Goal: Task Accomplishment & Management: Manage account settings

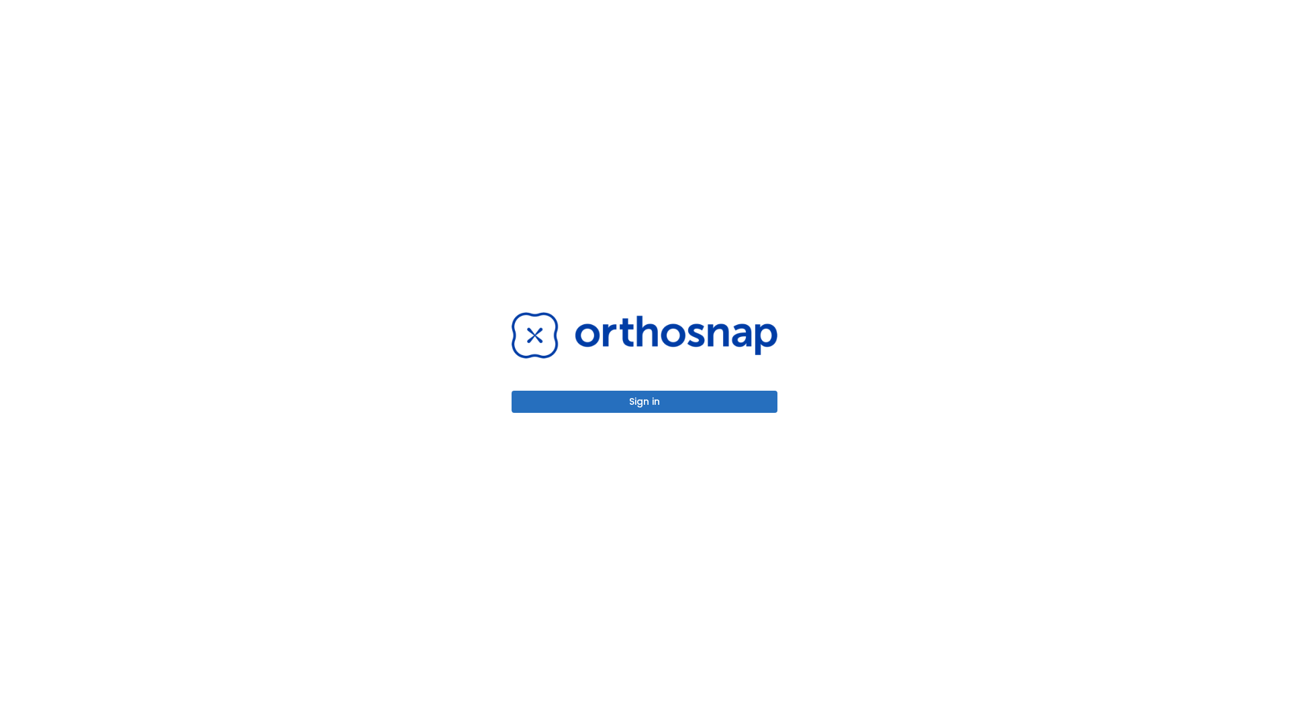
click at [644, 401] on button "Sign in" at bounding box center [645, 402] width 266 height 22
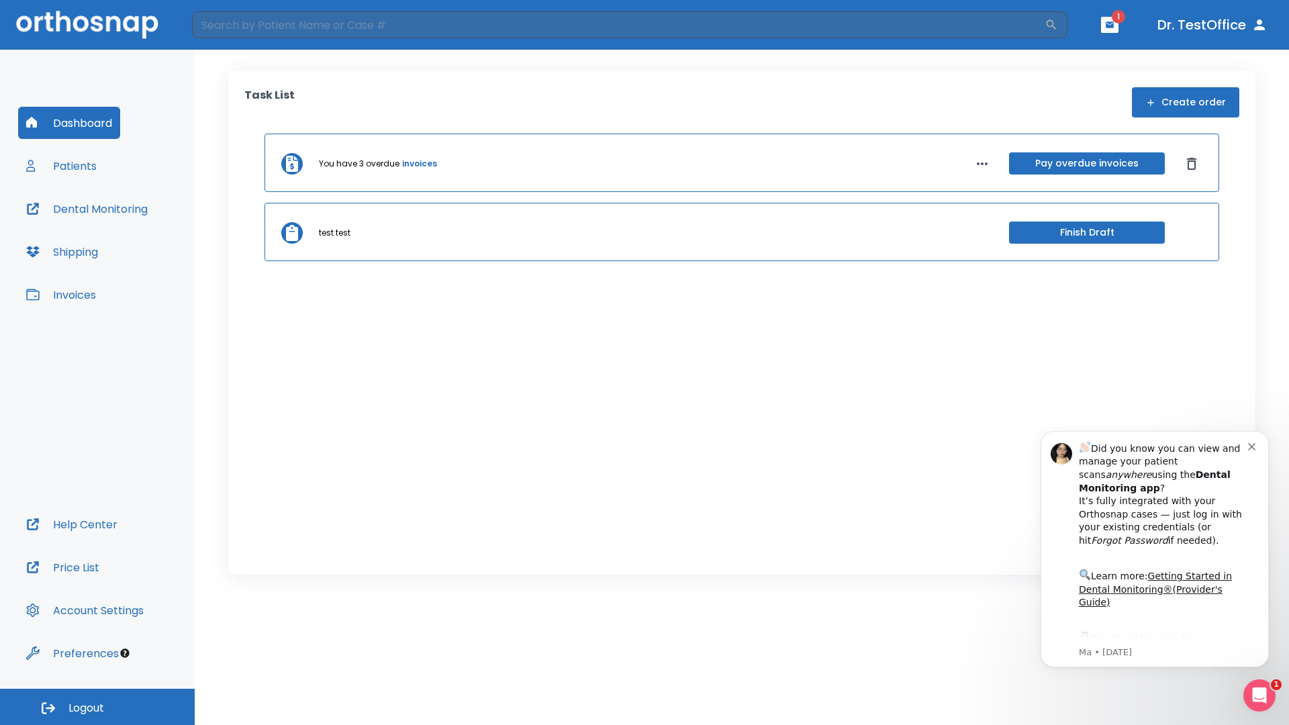
click at [97, 707] on span "Logout" at bounding box center [86, 708] width 36 height 15
